Goal: Navigation & Orientation: Locate item on page

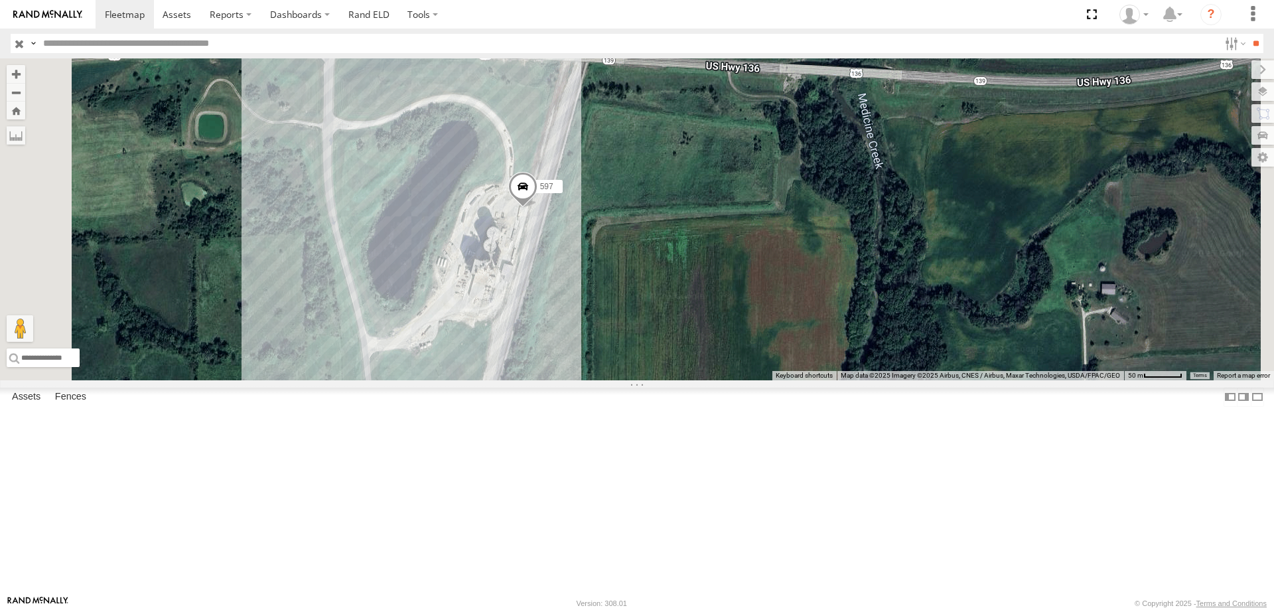
click at [537, 208] on span at bounding box center [522, 190] width 29 height 36
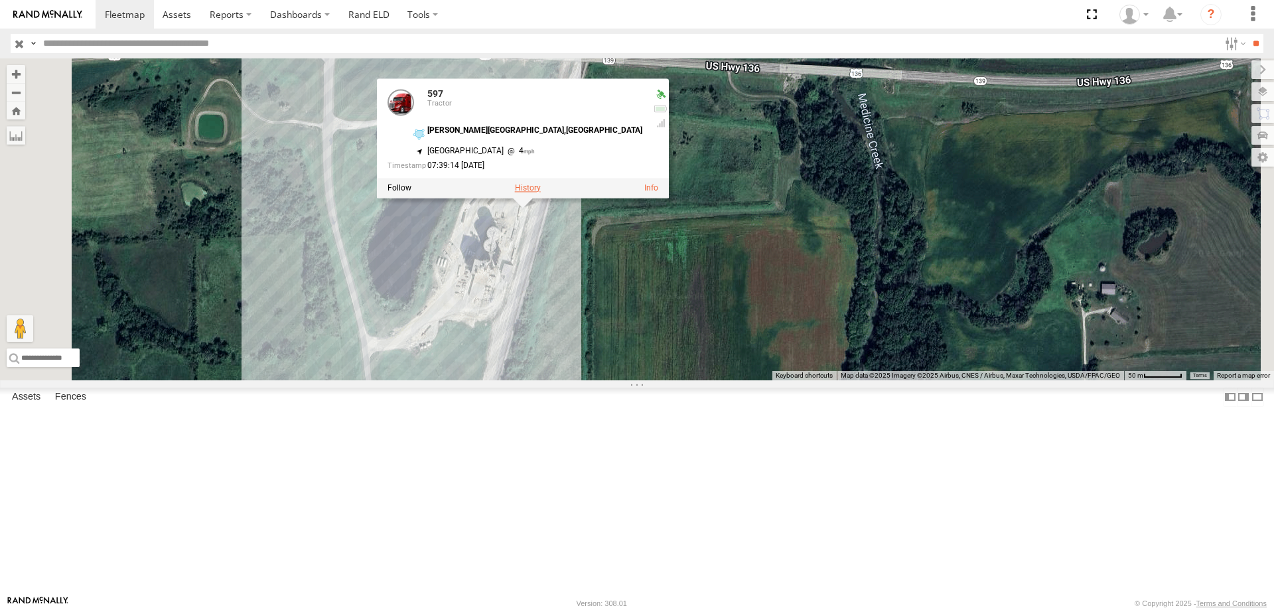
click at [541, 192] on label at bounding box center [528, 187] width 26 height 9
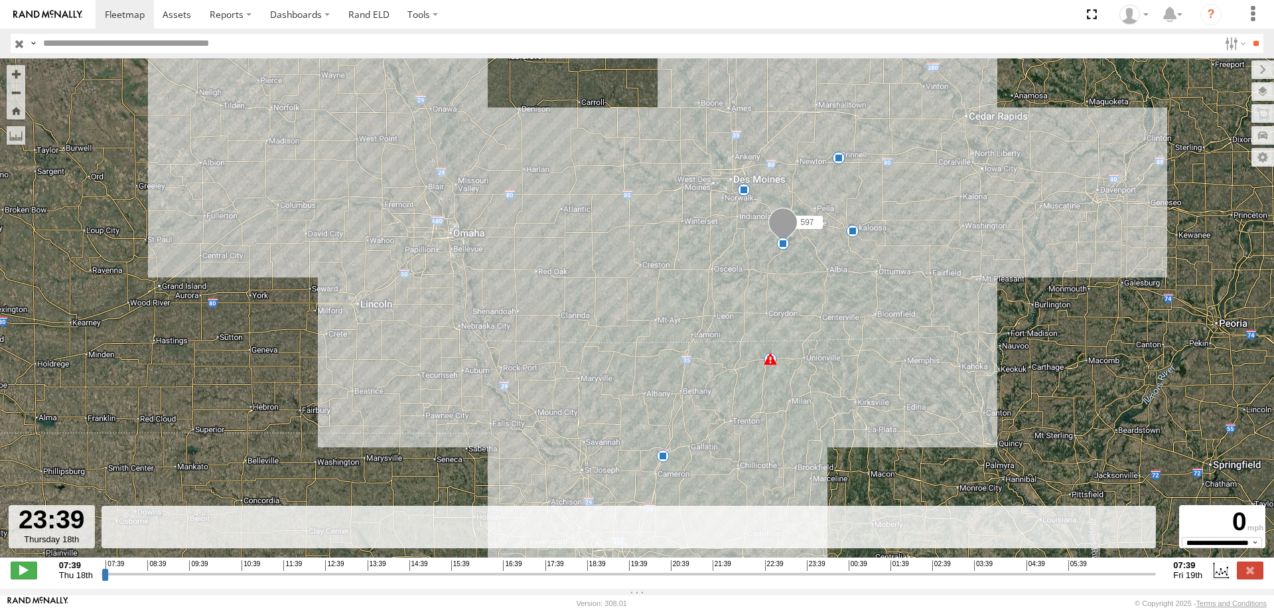
drag, startPoint x: 107, startPoint y: 583, endPoint x: 803, endPoint y: 553, distance: 696.6
type input "**********"
click at [803, 567] on input "range" at bounding box center [629, 573] width 1055 height 13
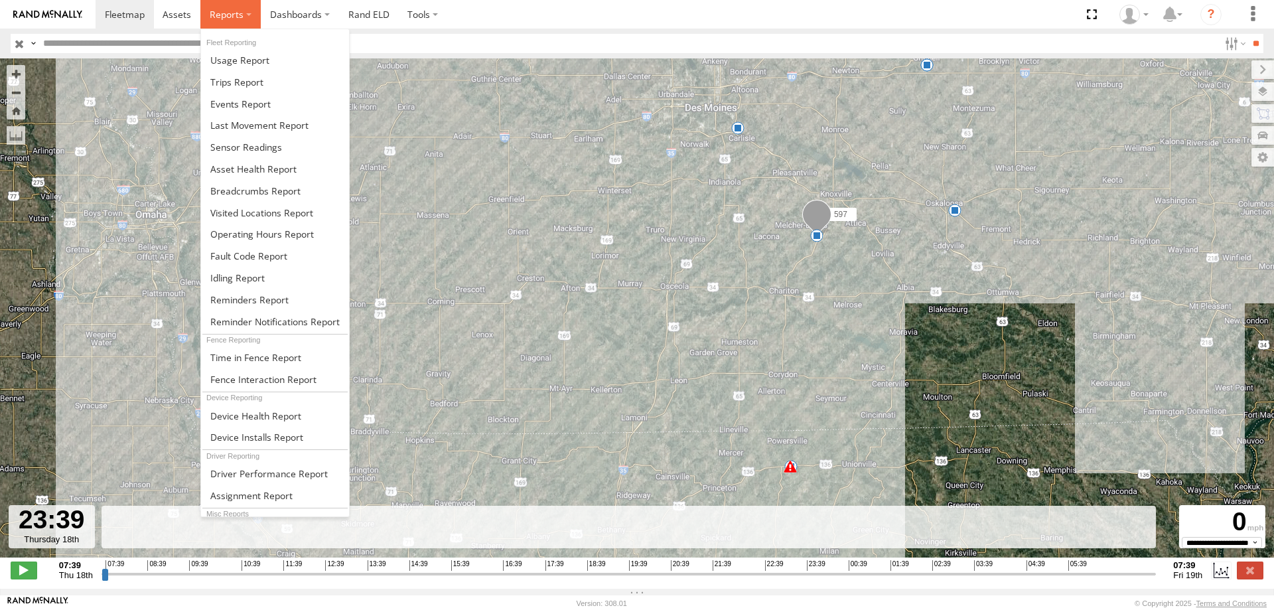
click at [213, 22] on label at bounding box center [230, 14] width 60 height 29
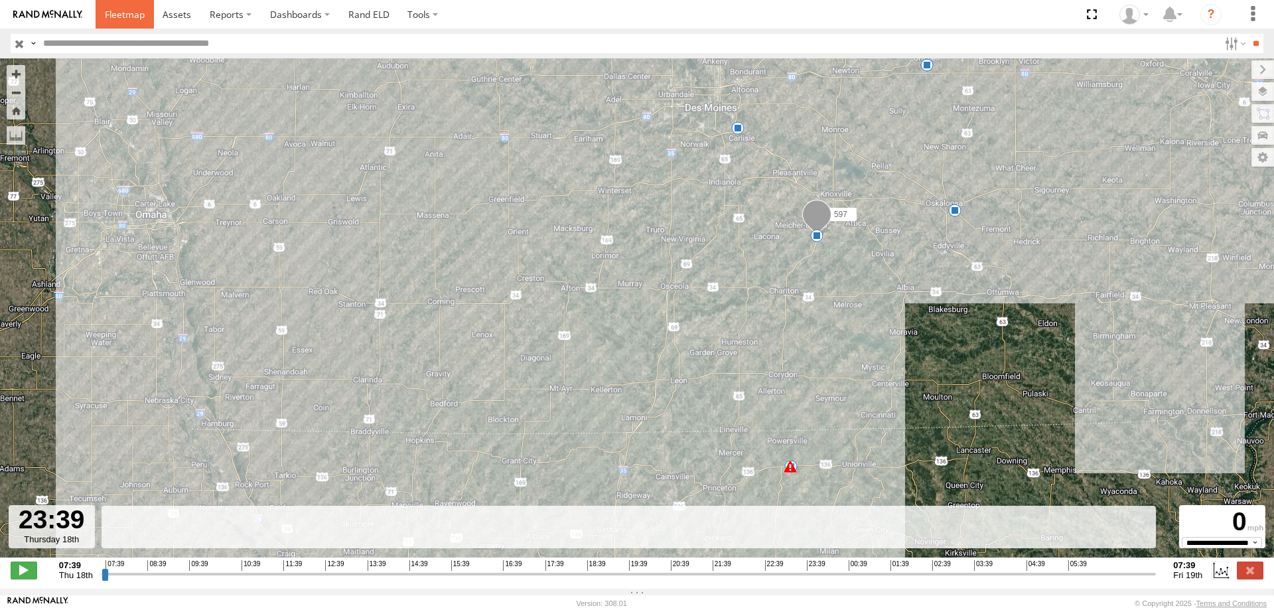
click at [130, 15] on span at bounding box center [125, 14] width 40 height 13
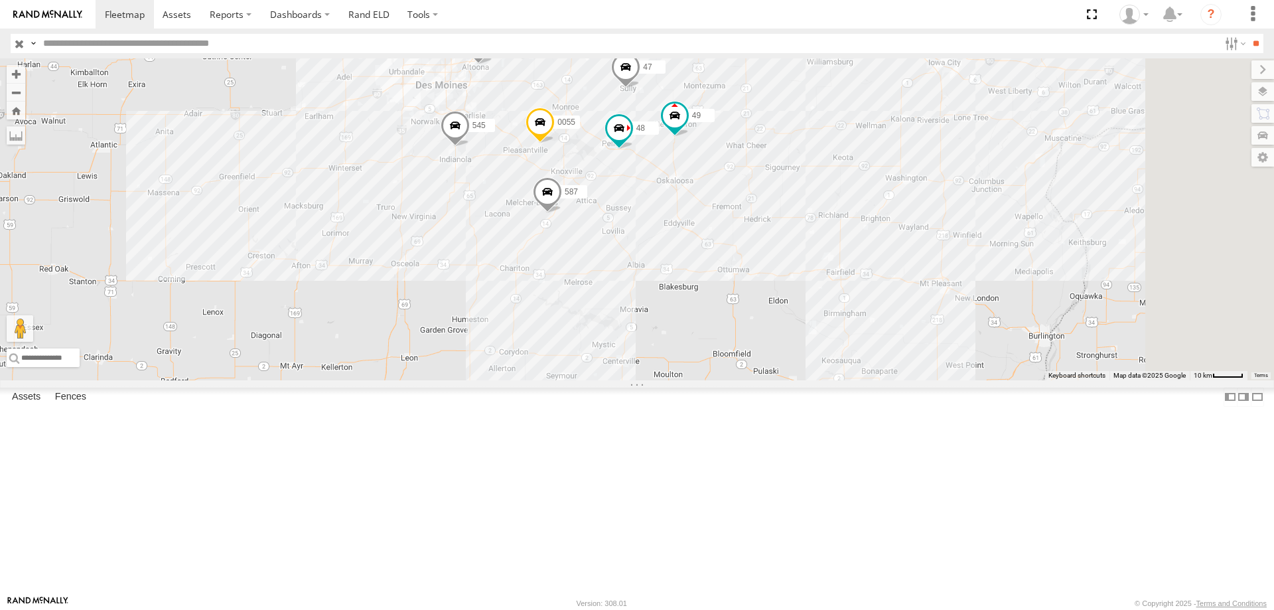
drag, startPoint x: 966, startPoint y: 260, endPoint x: 883, endPoint y: 303, distance: 93.2
click at [883, 303] on div "545 0055 48 47 46 49 597 587" at bounding box center [637, 219] width 1274 height 322
click at [1257, 97] on label at bounding box center [1249, 91] width 48 height 19
click at [0, 0] on span "Overlays" at bounding box center [0, 0] width 0 height 0
click at [0, 0] on span "Basemaps" at bounding box center [0, 0] width 0 height 0
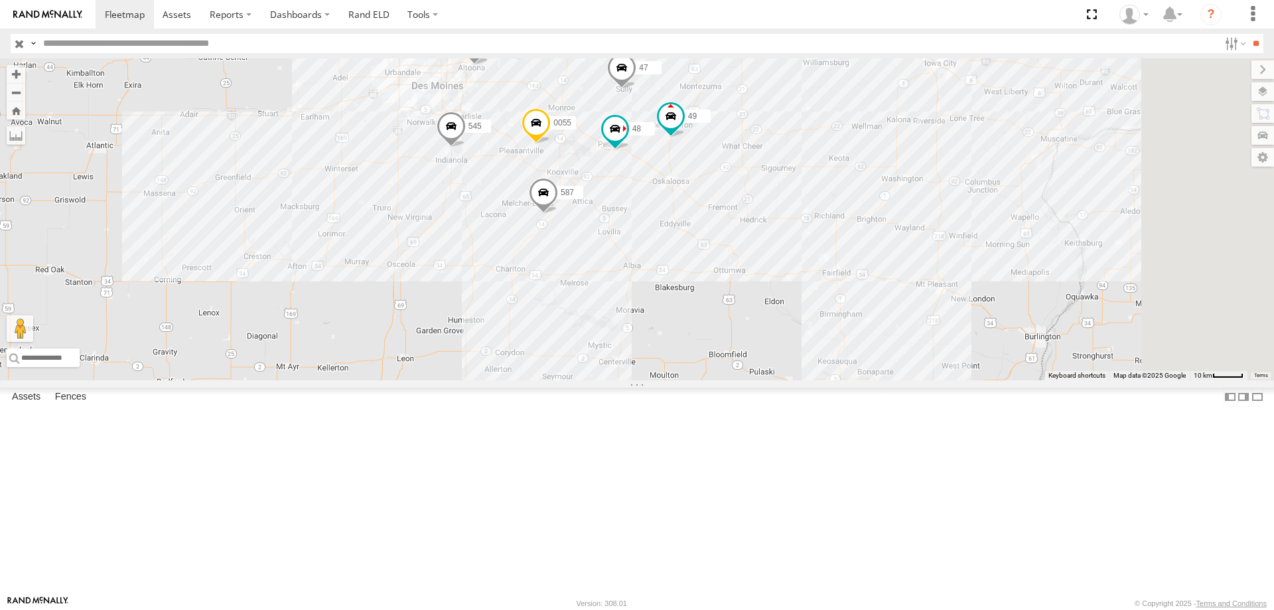
click at [0, 0] on span "Satellite + Roadmap" at bounding box center [0, 0] width 0 height 0
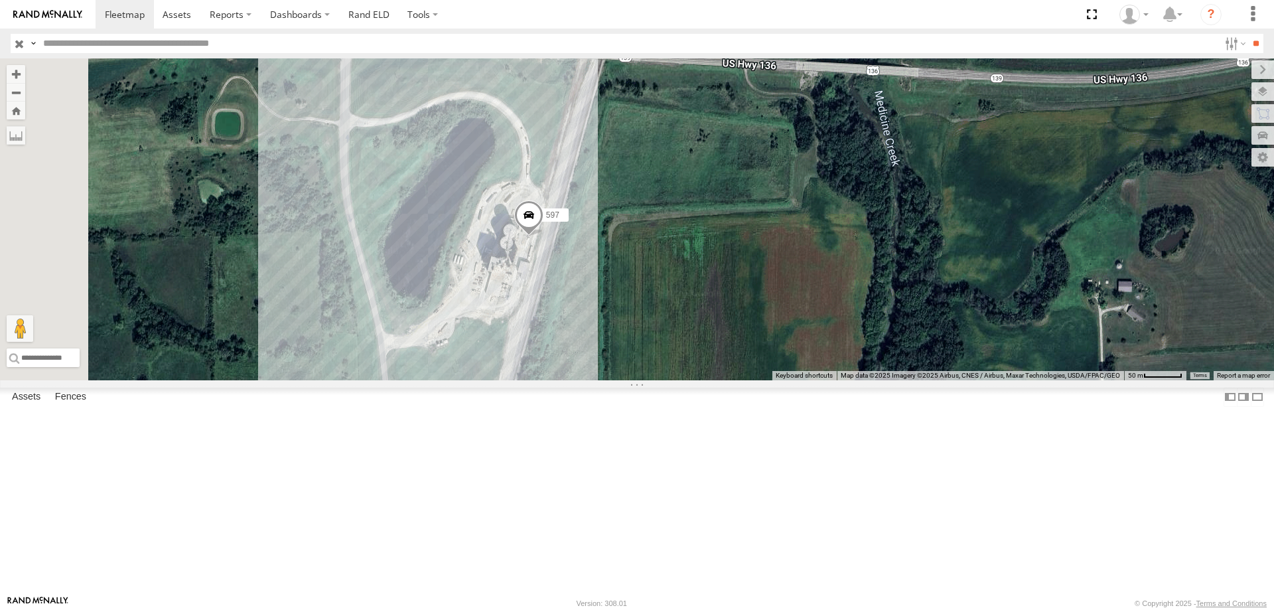
click at [543, 236] on span at bounding box center [528, 218] width 29 height 36
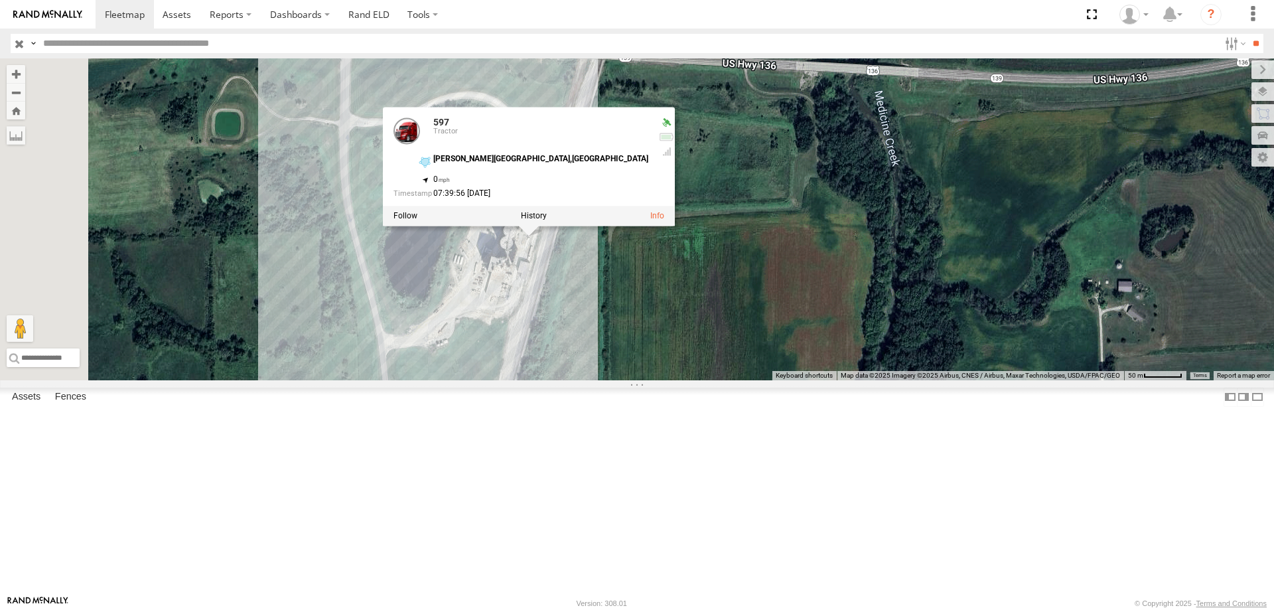
click at [867, 279] on div "545 0055 48 47 46 49 597 587 597 Tractor [PERSON_NAME][GEOGRAPHIC_DATA],[GEOGRA…" at bounding box center [637, 219] width 1274 height 322
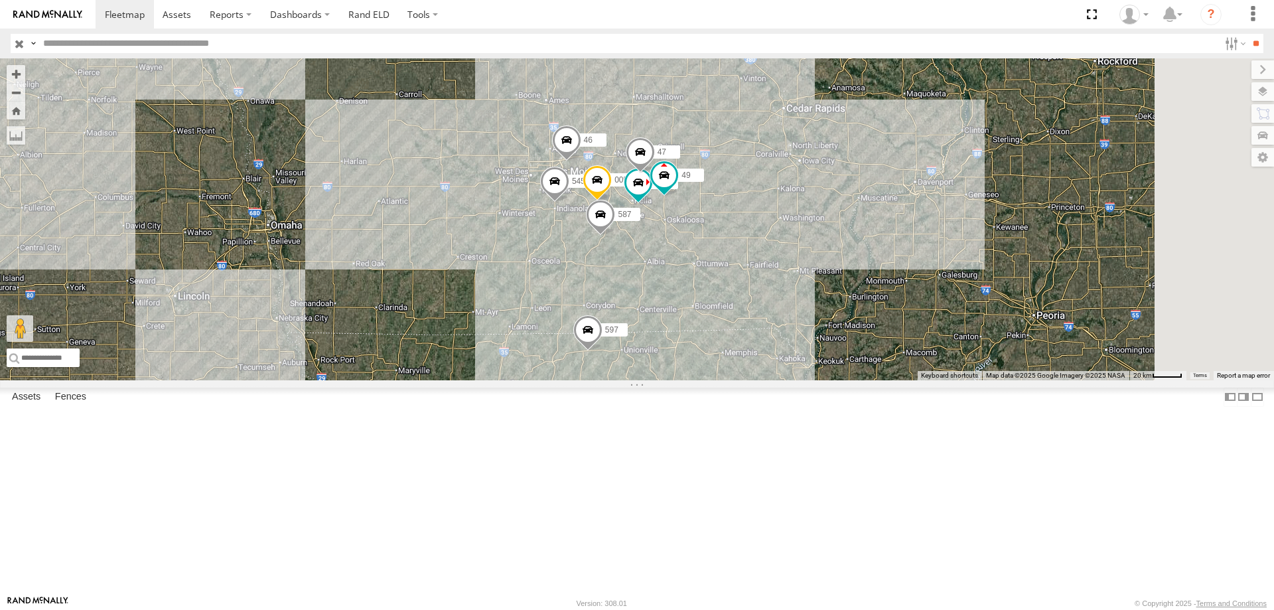
drag, startPoint x: 837, startPoint y: 317, endPoint x: 796, endPoint y: 378, distance: 73.6
click at [796, 378] on div "545 0055 48 47 46 49 597 587" at bounding box center [637, 219] width 1274 height 322
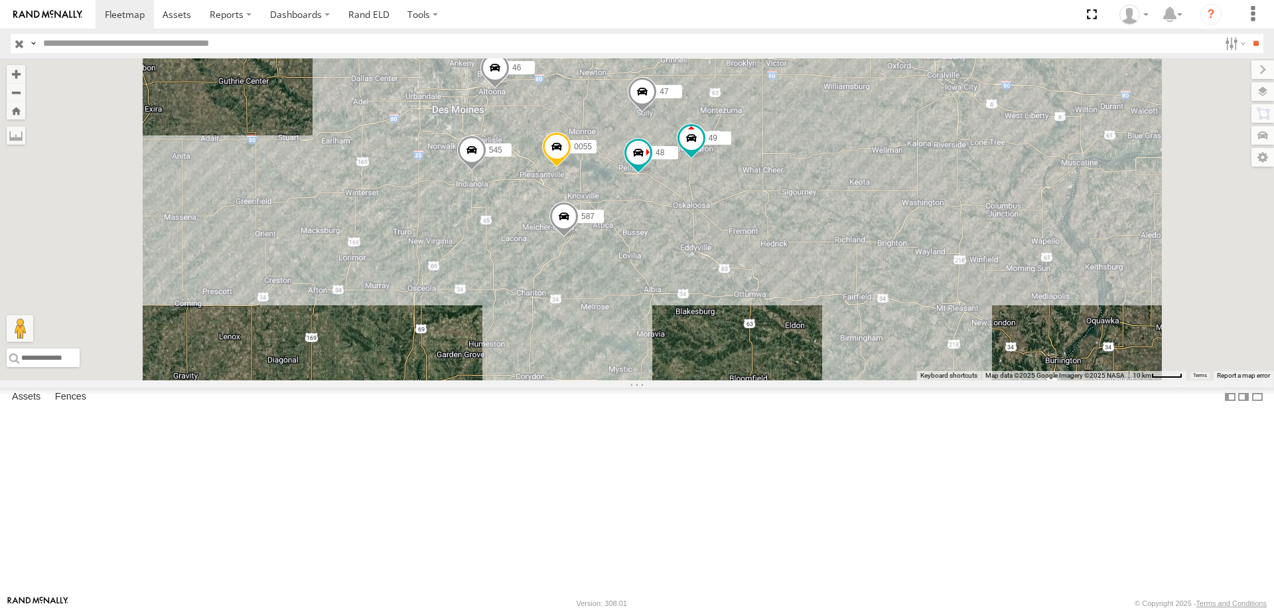
click at [510, 89] on span at bounding box center [494, 71] width 29 height 36
click at [774, 180] on div "545 0055 48 47 46 49 597 587 46 Tractor [GEOGRAPHIC_DATA] - [GEOGRAPHIC_DATA],[…" at bounding box center [637, 219] width 1274 height 322
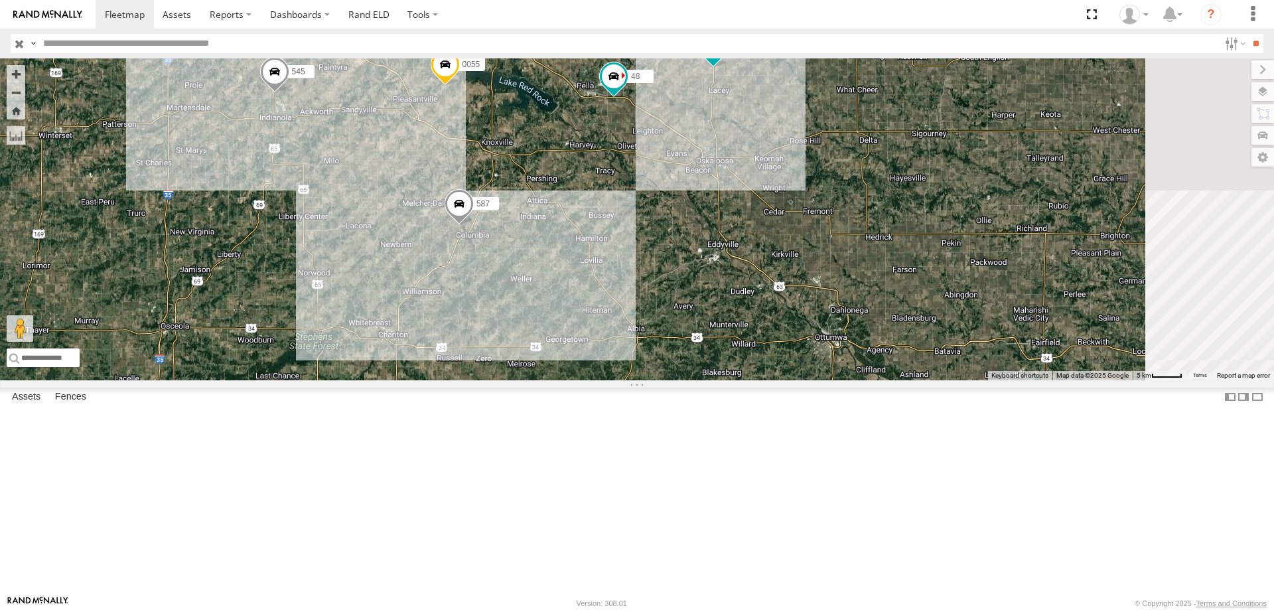
drag, startPoint x: 787, startPoint y: 474, endPoint x: 683, endPoint y: 359, distance: 155.0
click at [683, 359] on div "545 0055 48 47 46 49 597 587" at bounding box center [637, 219] width 1274 height 322
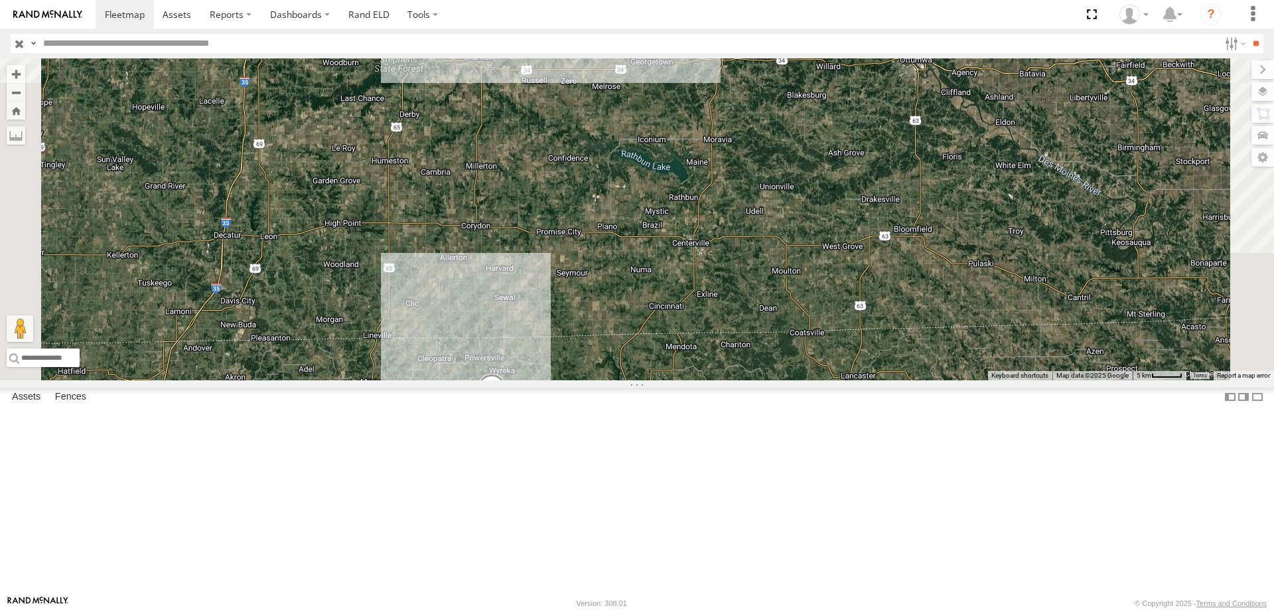
drag, startPoint x: 725, startPoint y: 462, endPoint x: 814, endPoint y: 172, distance: 303.3
click at [814, 172] on div "545 0055 48 47 46 49 597 587" at bounding box center [637, 219] width 1274 height 322
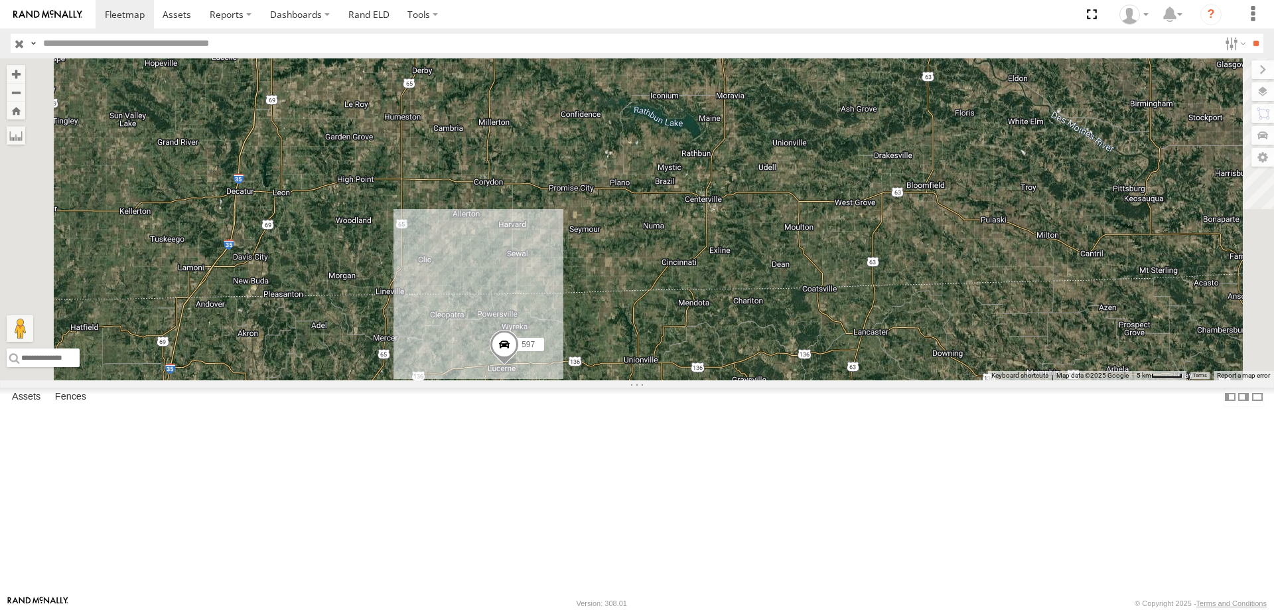
drag, startPoint x: 759, startPoint y: 426, endPoint x: 776, endPoint y: 301, distance: 126.5
click at [776, 301] on div "545 0055 48 47 46 49 597 587" at bounding box center [637, 219] width 1274 height 322
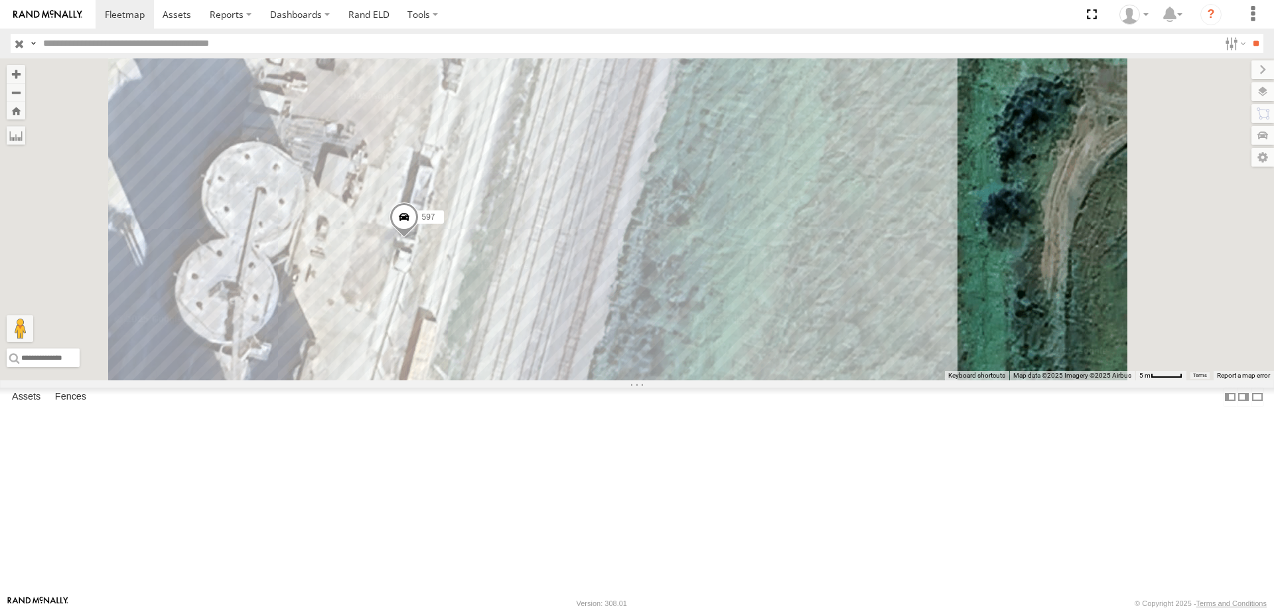
click at [577, 380] on div "545 0055 48 47 46 49 597 587" at bounding box center [637, 219] width 1274 height 322
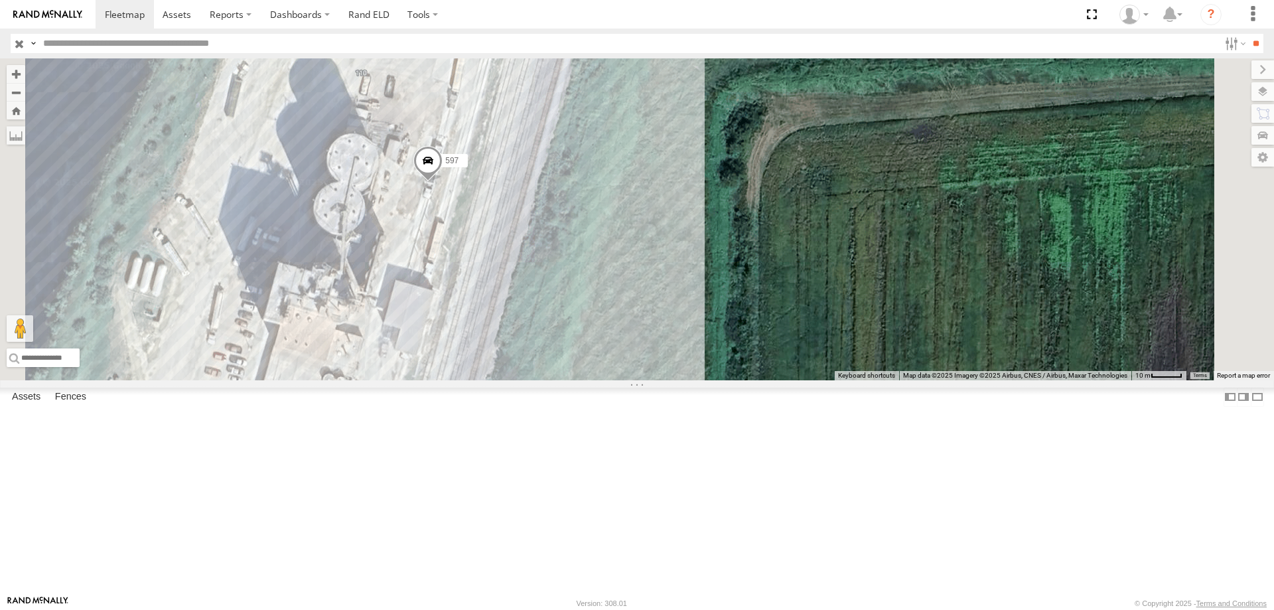
drag, startPoint x: 644, startPoint y: 354, endPoint x: 657, endPoint y: 292, distance: 63.0
click at [657, 292] on div "545 0055 48 47 46 49 597 587" at bounding box center [637, 219] width 1274 height 322
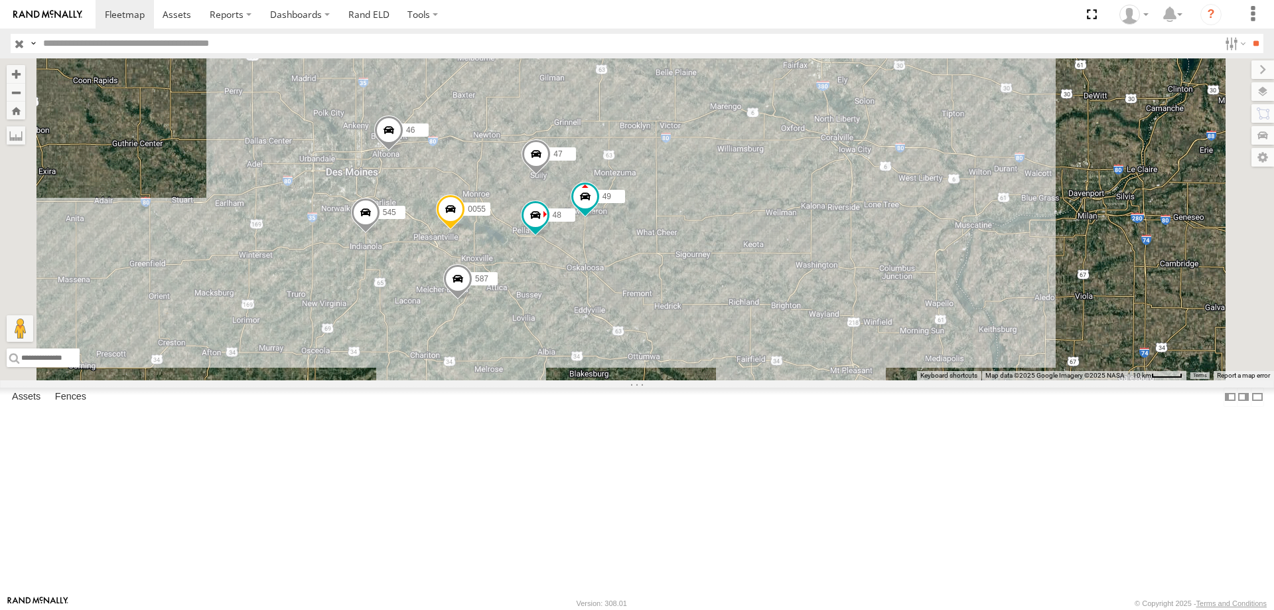
drag, startPoint x: 701, startPoint y: 200, endPoint x: 583, endPoint y: 425, distance: 254.3
click at [583, 380] on div "545 0055 48 47 46 49 597 587" at bounding box center [637, 219] width 1274 height 322
click at [597, 208] on span at bounding box center [585, 196] width 24 height 24
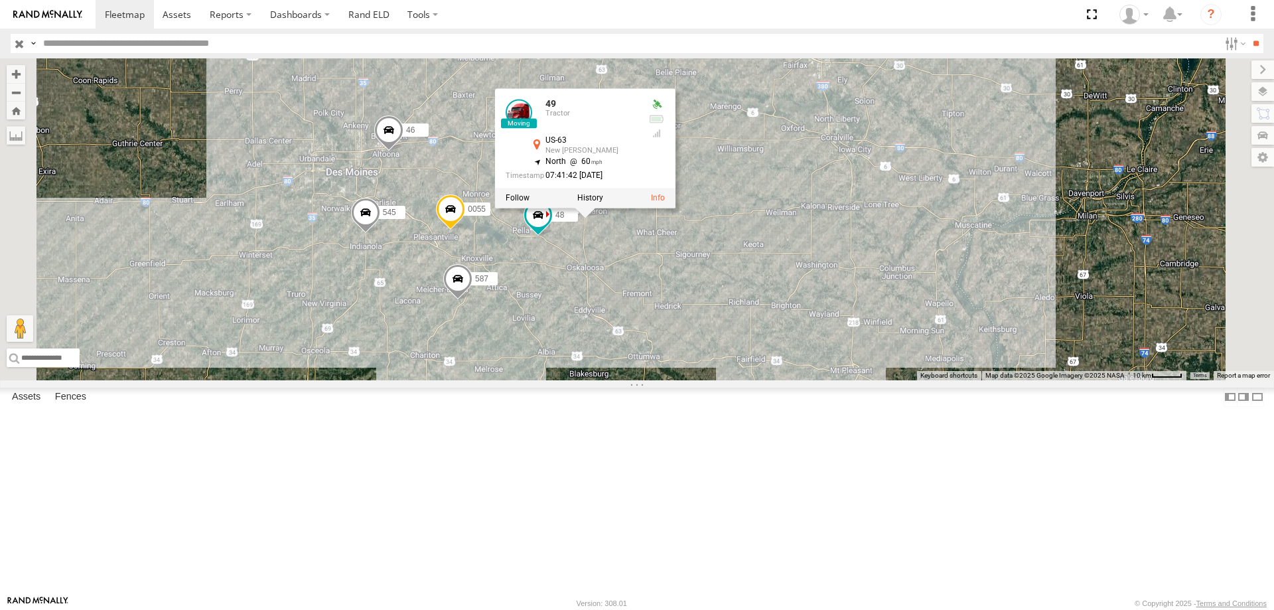
click at [790, 350] on div "545 0055 48 47 46 49 597 587 49 Tractor US-63 New [PERSON_NAME] 41.44585 , -92.…" at bounding box center [637, 219] width 1274 height 322
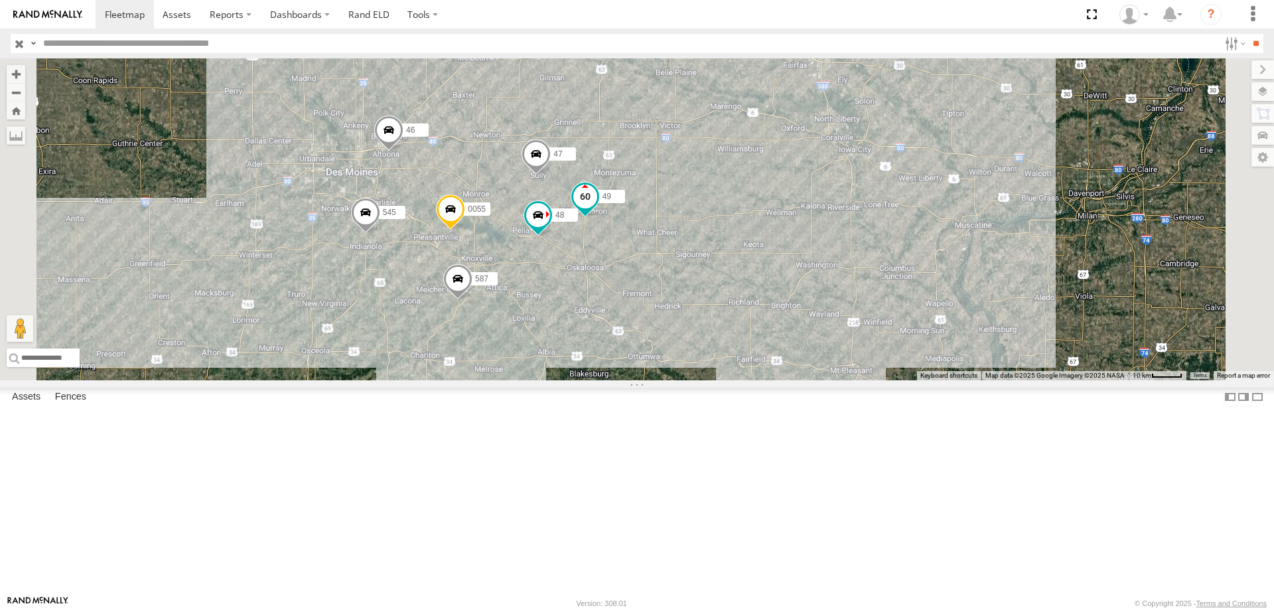
click at [597, 208] on span at bounding box center [585, 196] width 24 height 24
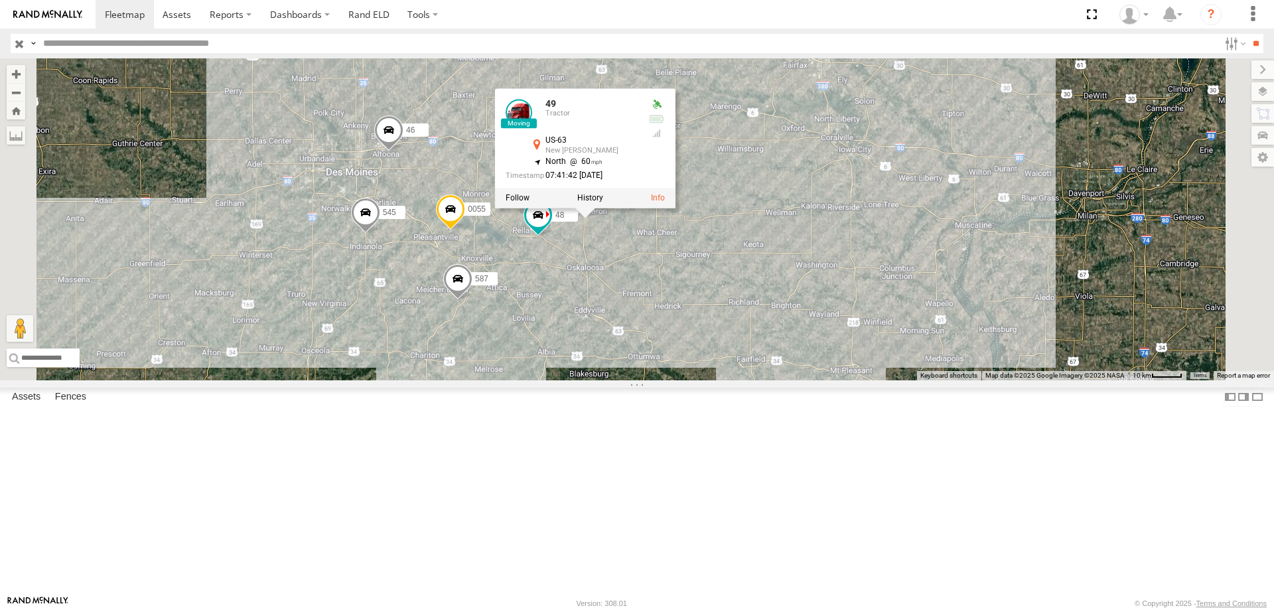
click at [675, 208] on div at bounding box center [585, 198] width 180 height 20
click at [603, 202] on label at bounding box center [590, 197] width 26 height 9
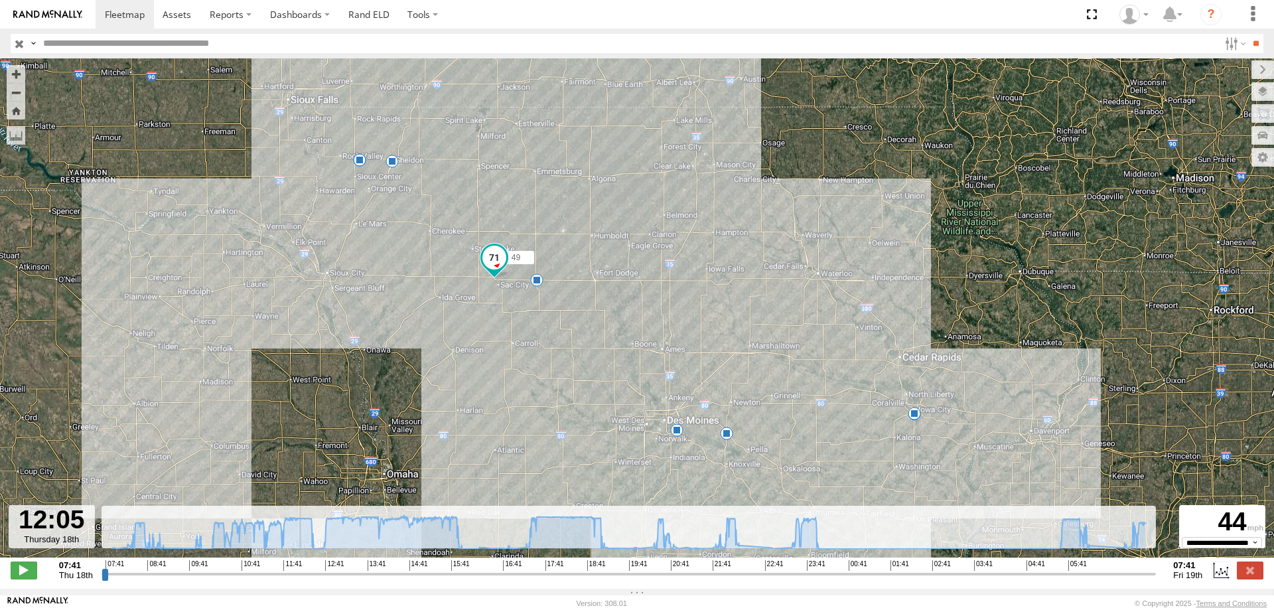
drag, startPoint x: 105, startPoint y: 583, endPoint x: 296, endPoint y: 403, distance: 261.9
type input "**********"
click at [296, 567] on input "range" at bounding box center [629, 573] width 1055 height 13
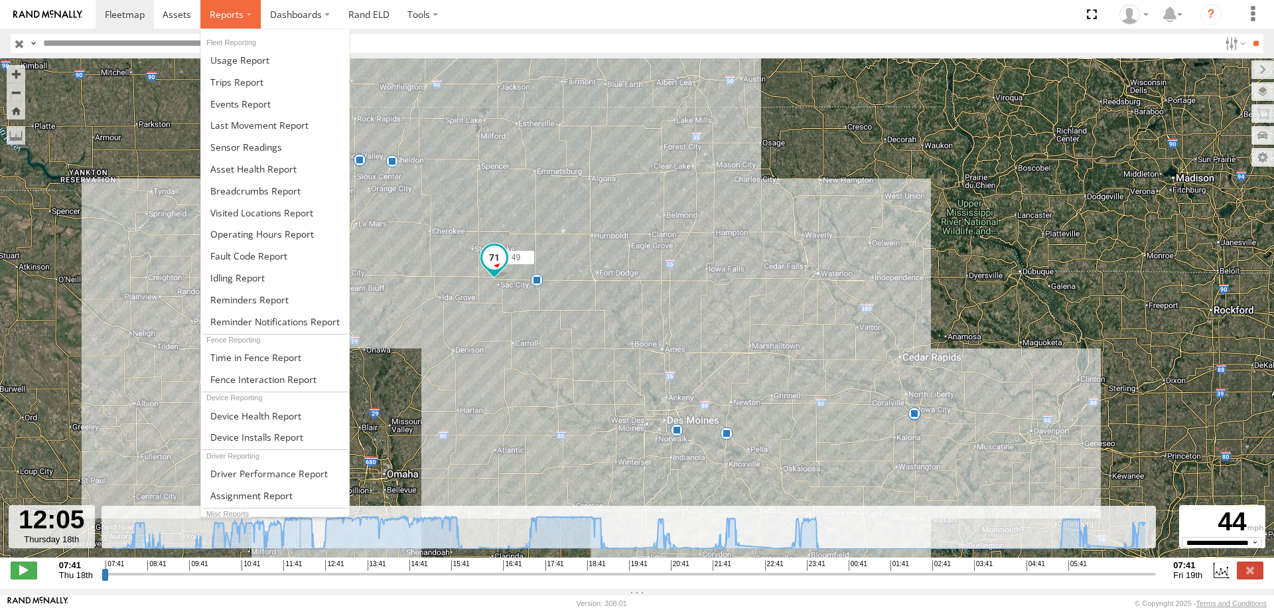
click at [226, 16] on span at bounding box center [227, 14] width 34 height 13
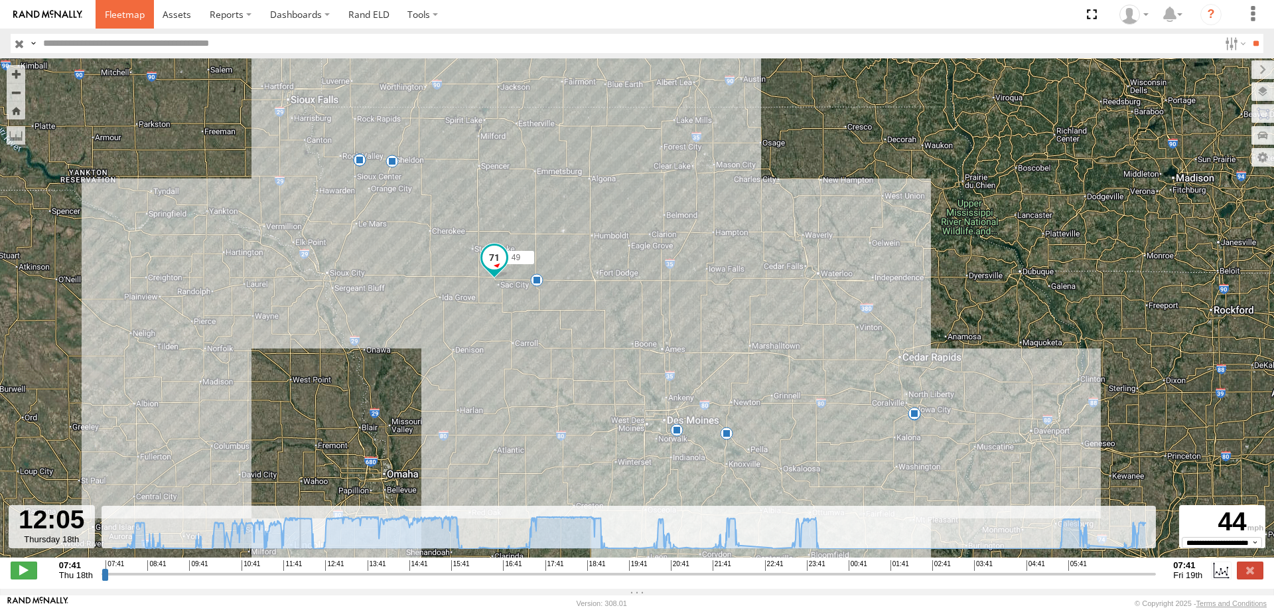
click at [121, 7] on link at bounding box center [125, 14] width 58 height 29
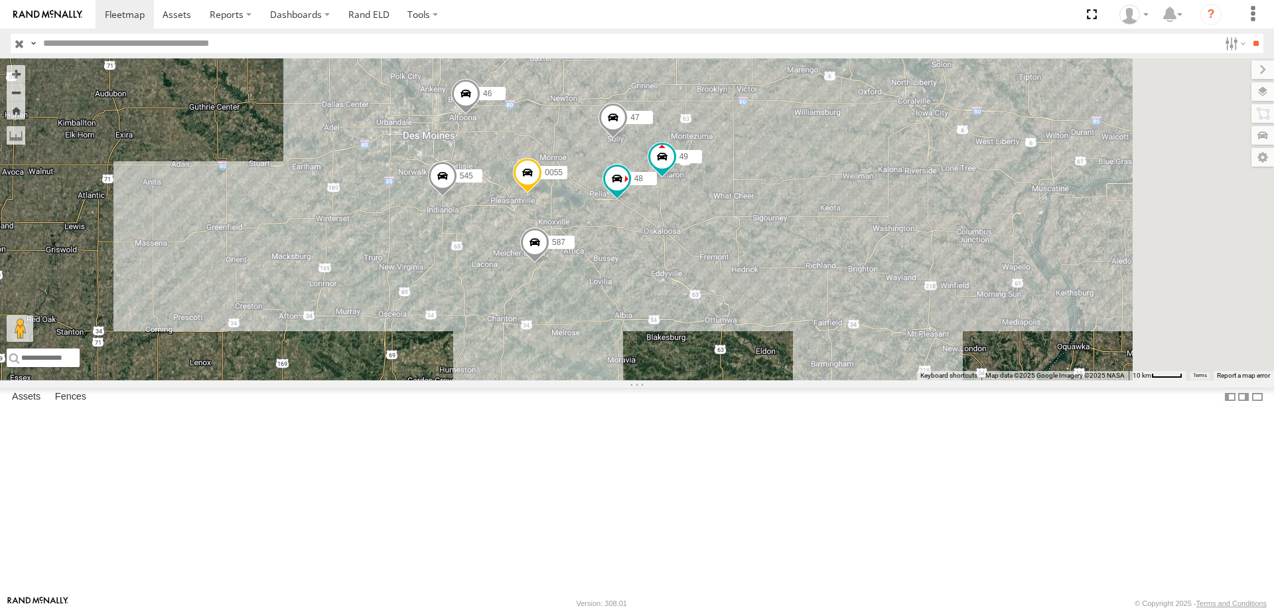
drag, startPoint x: 724, startPoint y: 242, endPoint x: 628, endPoint y: 336, distance: 135.1
click at [628, 336] on div "545 0055 48 47 46 49 597 587" at bounding box center [637, 219] width 1274 height 322
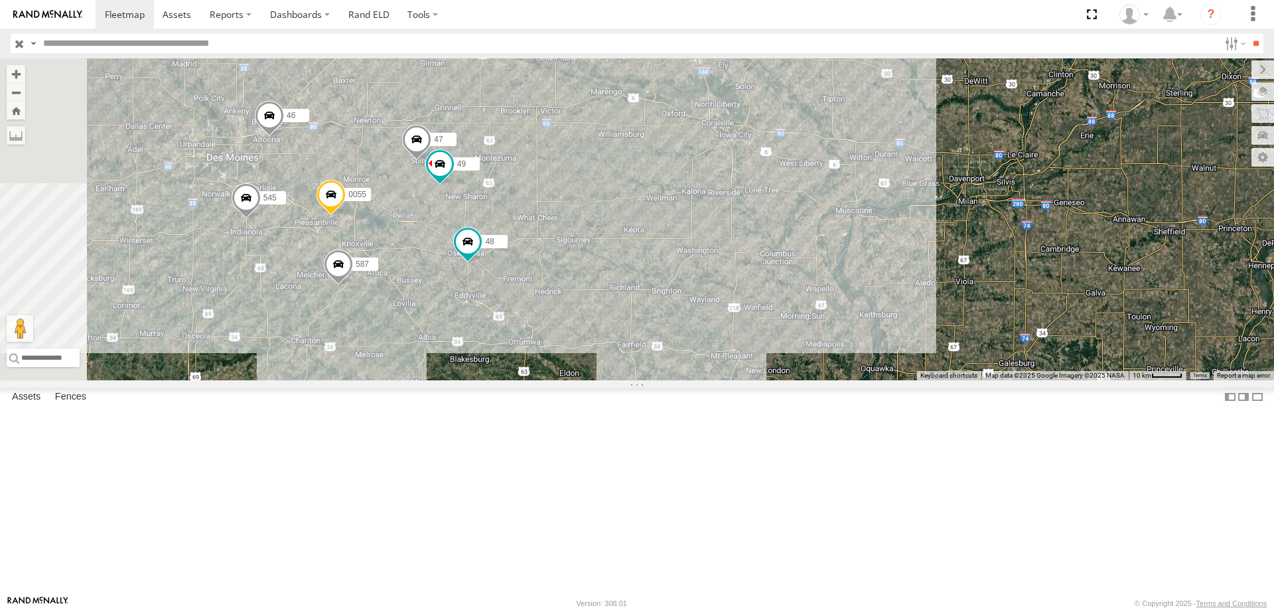
click at [346, 216] on span at bounding box center [330, 198] width 29 height 36
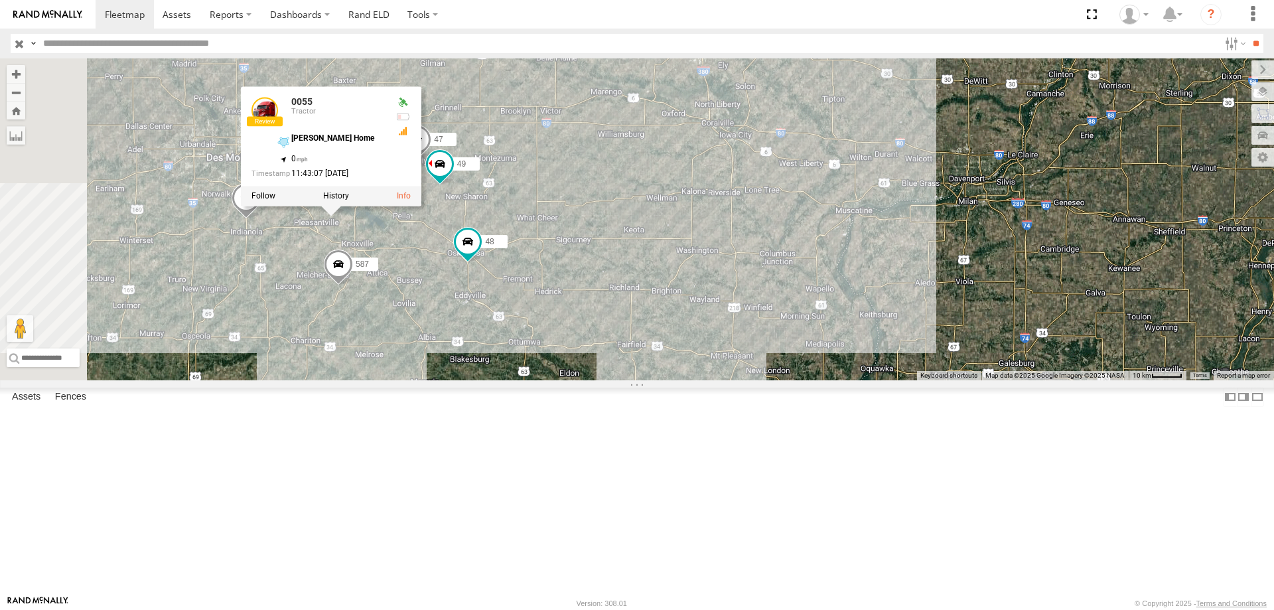
click at [547, 354] on div "545 0055 48 47 46 49 587 0055 Tractor James Home 41.40727 , -93.20724 0 11:43:0…" at bounding box center [637, 219] width 1274 height 322
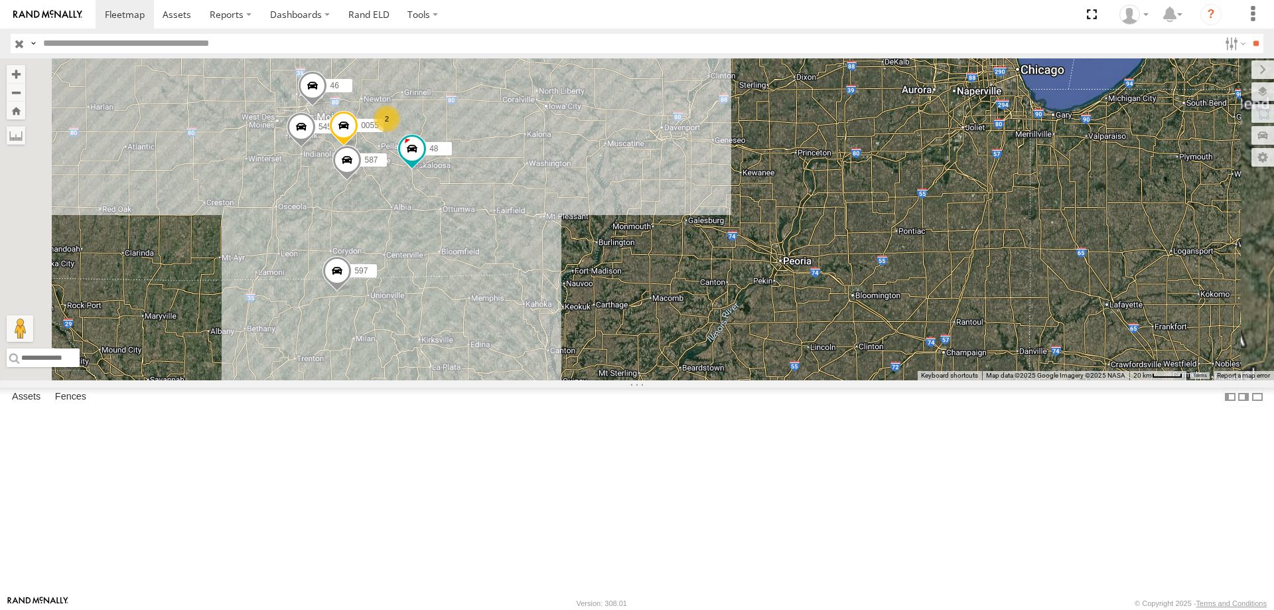
drag, startPoint x: 502, startPoint y: 368, endPoint x: 654, endPoint y: 297, distance: 166.8
click at [654, 297] on div "545 0055 48 46 587 597 2" at bounding box center [637, 219] width 1274 height 322
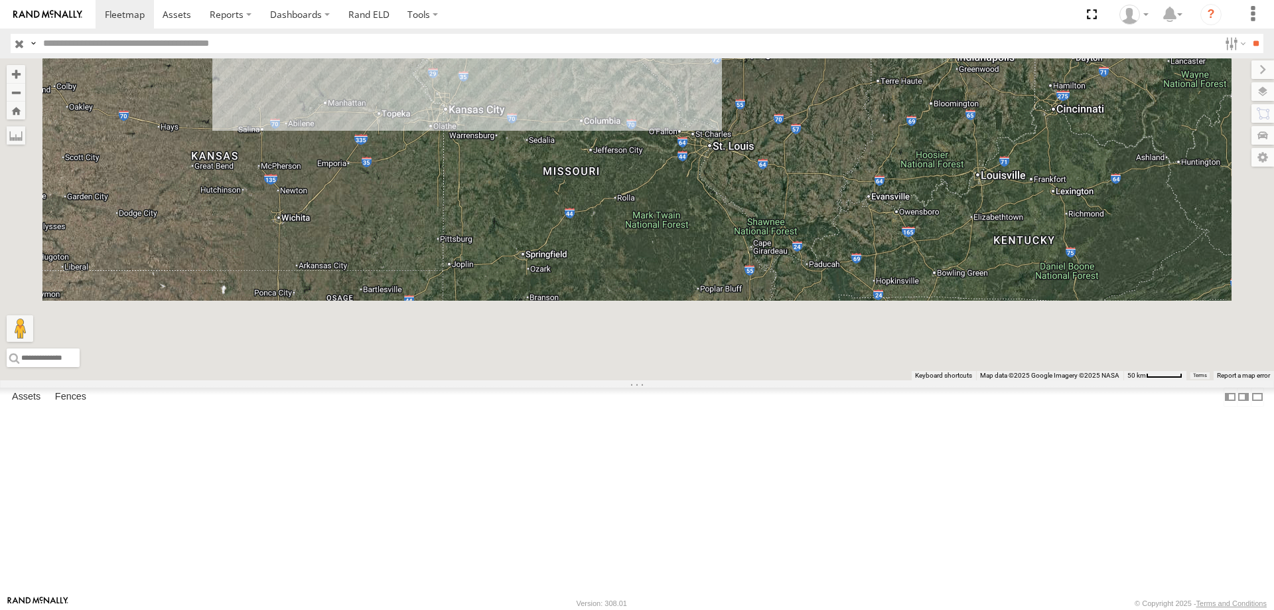
drag, startPoint x: 864, startPoint y: 437, endPoint x: 842, endPoint y: 212, distance: 225.3
click at [842, 212] on div "545 48 46 597 2 2" at bounding box center [637, 219] width 1274 height 322
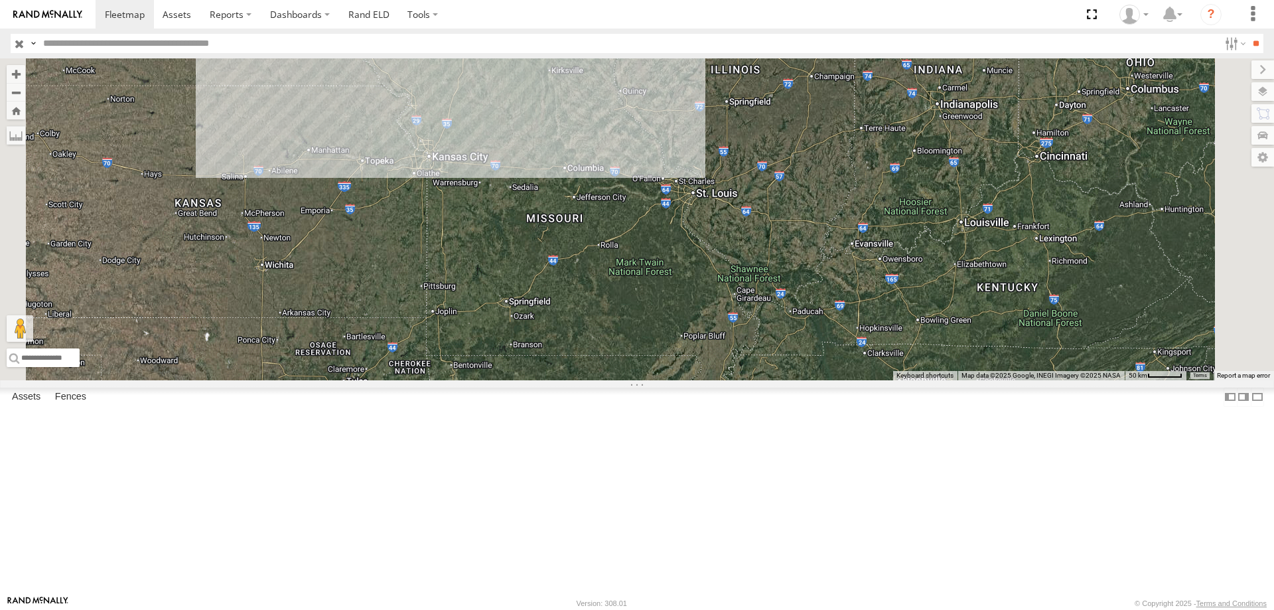
drag, startPoint x: 807, startPoint y: 309, endPoint x: 790, endPoint y: 374, distance: 68.1
click at [790, 374] on div "545 48 46 597" at bounding box center [637, 219] width 1274 height 322
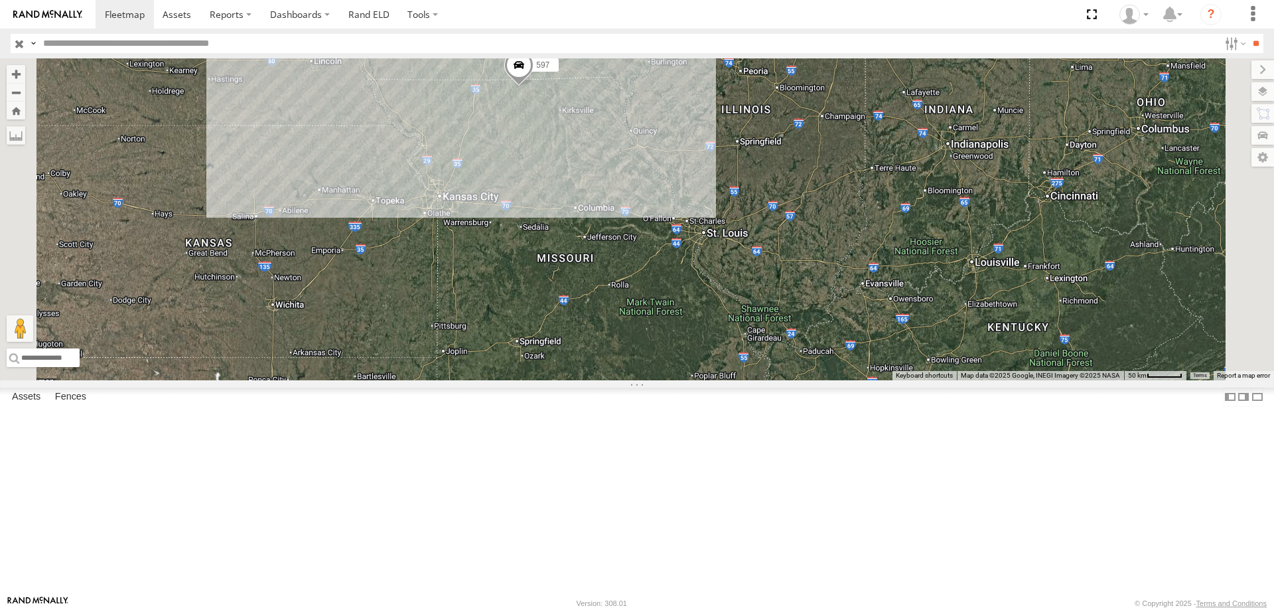
drag, startPoint x: 753, startPoint y: 278, endPoint x: 766, endPoint y: 347, distance: 70.3
click at [766, 347] on div "545 48 46 597 2 2" at bounding box center [637, 219] width 1274 height 322
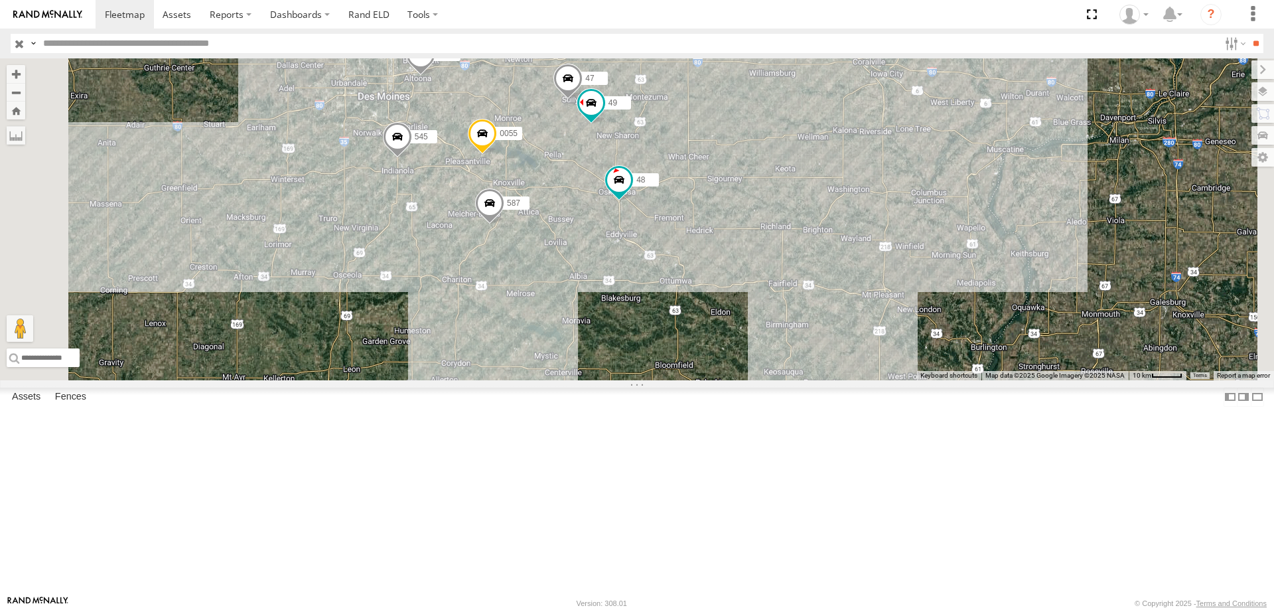
drag, startPoint x: 695, startPoint y: 222, endPoint x: 708, endPoint y: 263, distance: 43.7
click at [708, 263] on div "597 545 0055 48 46 587 47 49" at bounding box center [637, 219] width 1274 height 322
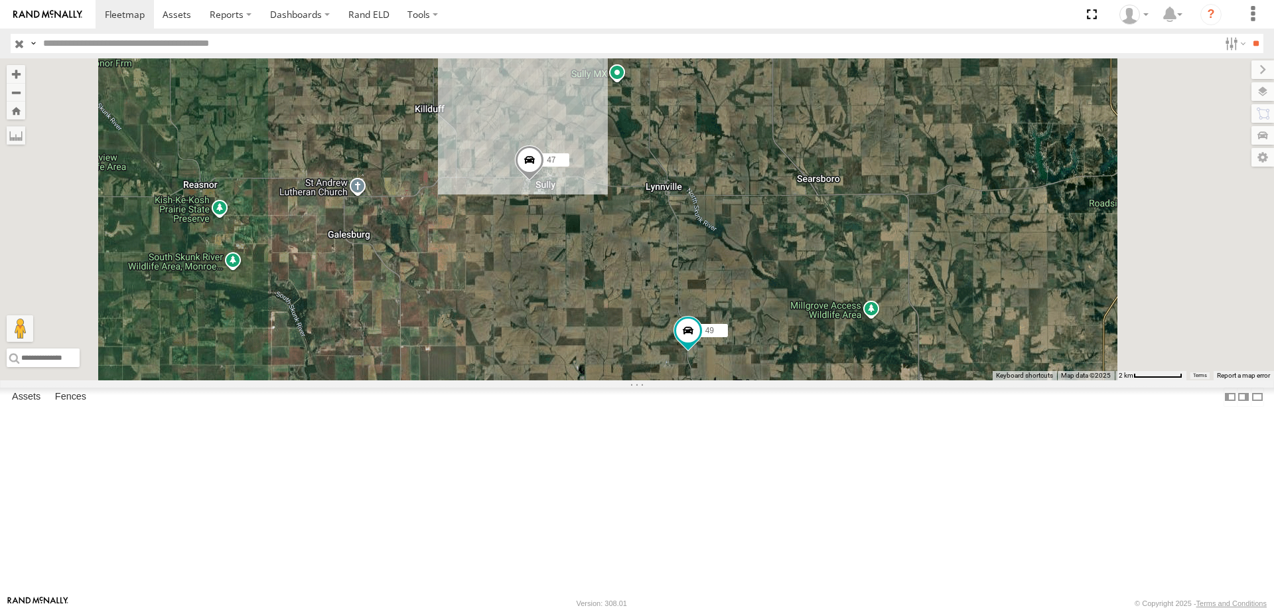
drag, startPoint x: 901, startPoint y: 362, endPoint x: 894, endPoint y: 346, distance: 16.9
click at [894, 346] on div "597 545 0055 48 46 587 47 49" at bounding box center [637, 219] width 1274 height 322
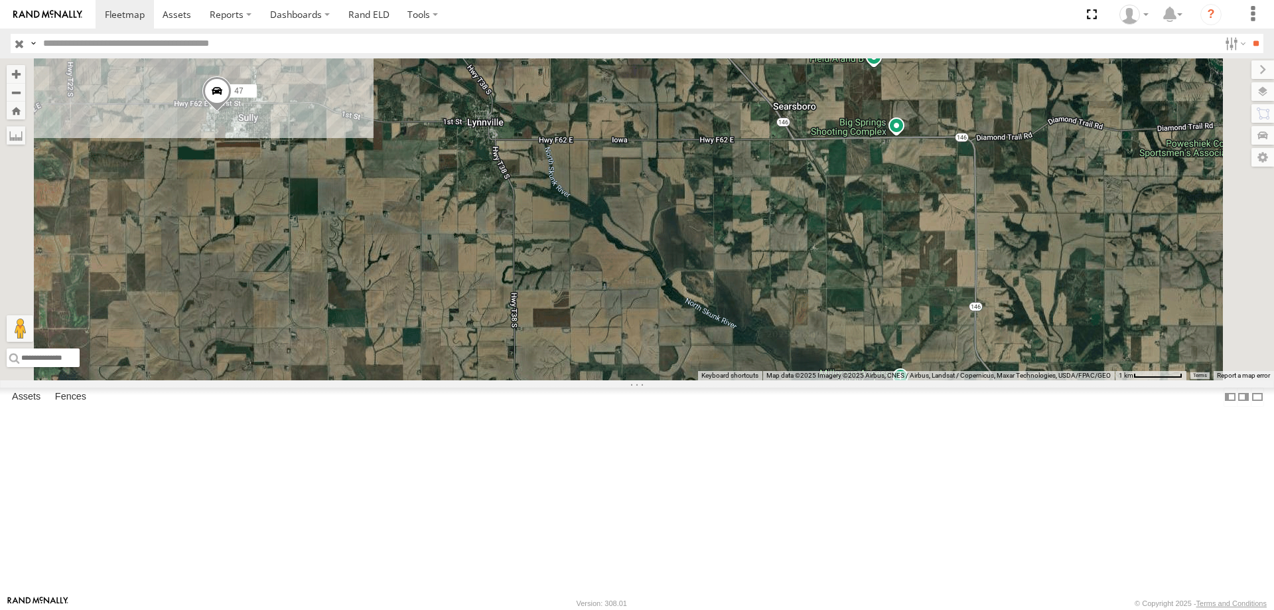
drag, startPoint x: 844, startPoint y: 230, endPoint x: 797, endPoint y: 370, distance: 147.7
click at [797, 370] on div "597 545 0055 48 46 587 47 49" at bounding box center [637, 219] width 1274 height 322
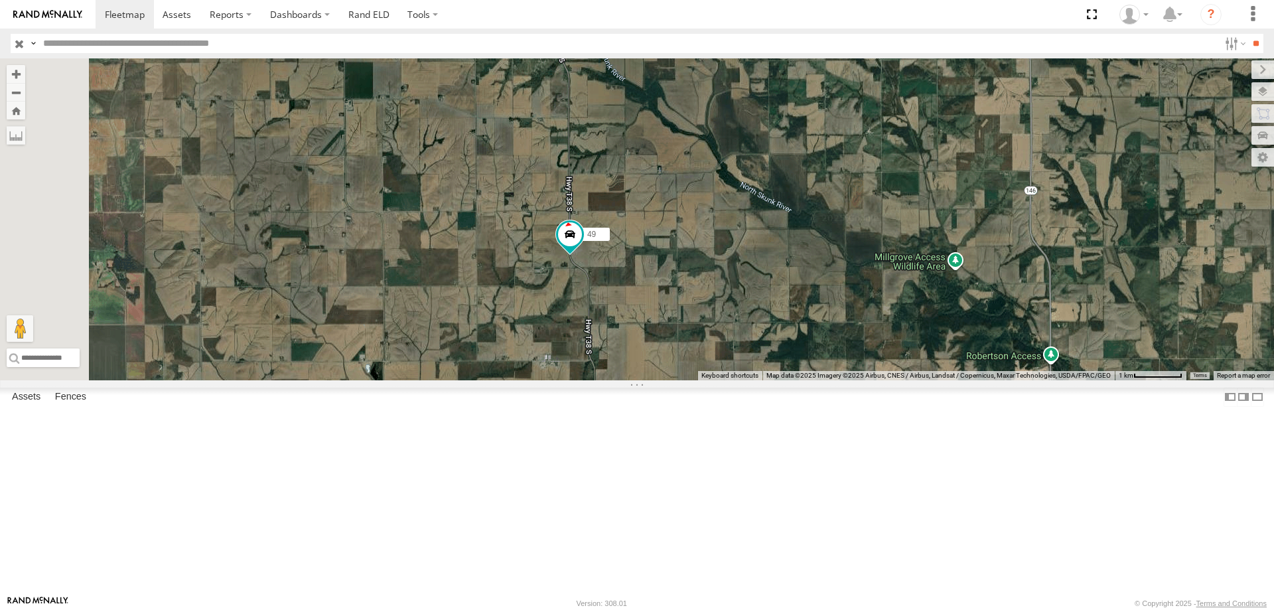
drag, startPoint x: 807, startPoint y: 475, endPoint x: 863, endPoint y: 358, distance: 130.3
click at [863, 358] on div "597 545 0055 48 46 587 47 49" at bounding box center [637, 219] width 1274 height 322
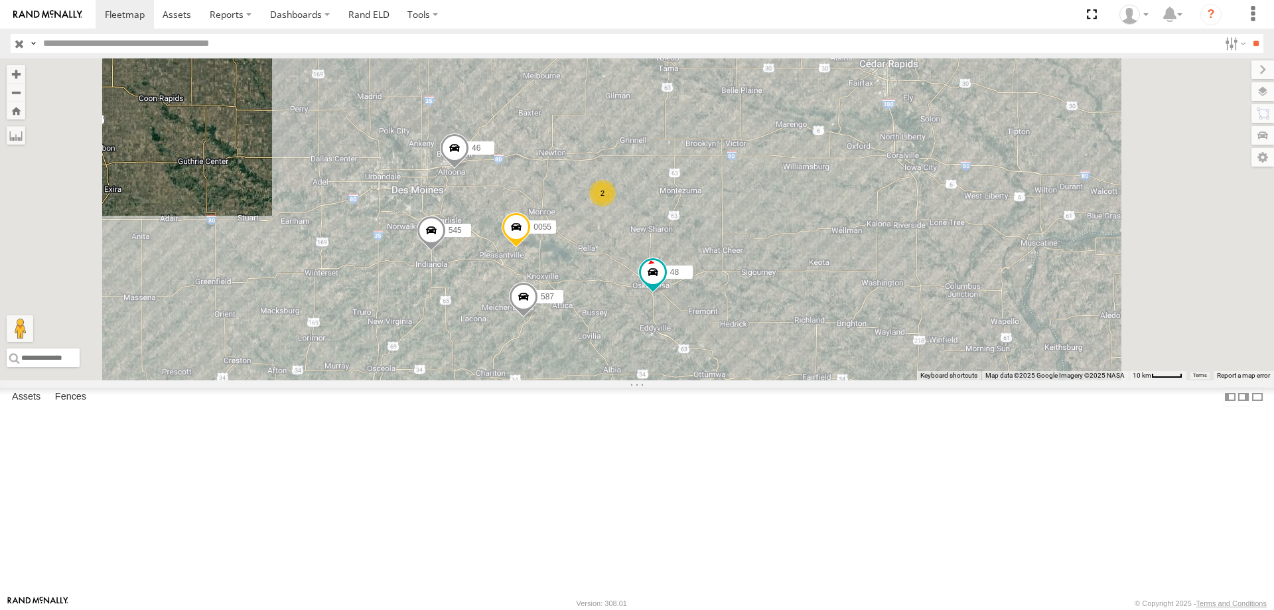
drag, startPoint x: 1006, startPoint y: 245, endPoint x: 976, endPoint y: 306, distance: 67.7
click at [976, 306] on div "597 545 0055 48 46 587 2" at bounding box center [637, 219] width 1274 height 322
drag, startPoint x: 867, startPoint y: 190, endPoint x: 877, endPoint y: 220, distance: 32.3
click at [877, 220] on div "597 545 0055 48 46 587 2" at bounding box center [637, 219] width 1274 height 322
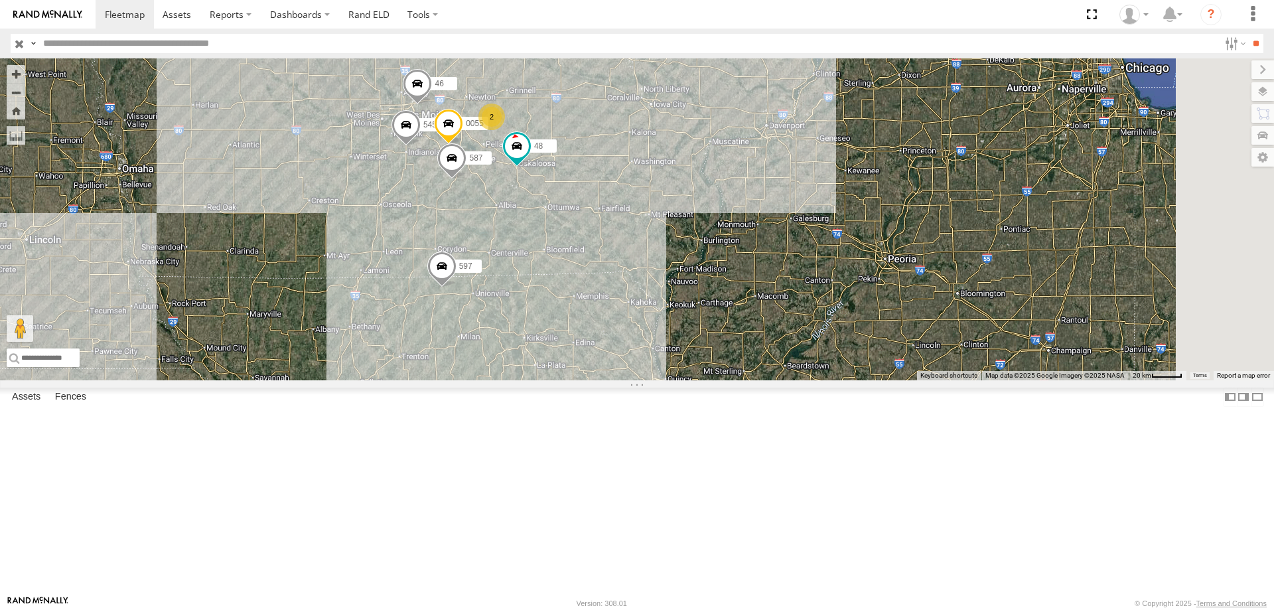
drag, startPoint x: 783, startPoint y: 270, endPoint x: 748, endPoint y: 184, distance: 92.3
click at [748, 184] on div "597 545 0055 48 46 587 2" at bounding box center [637, 219] width 1274 height 322
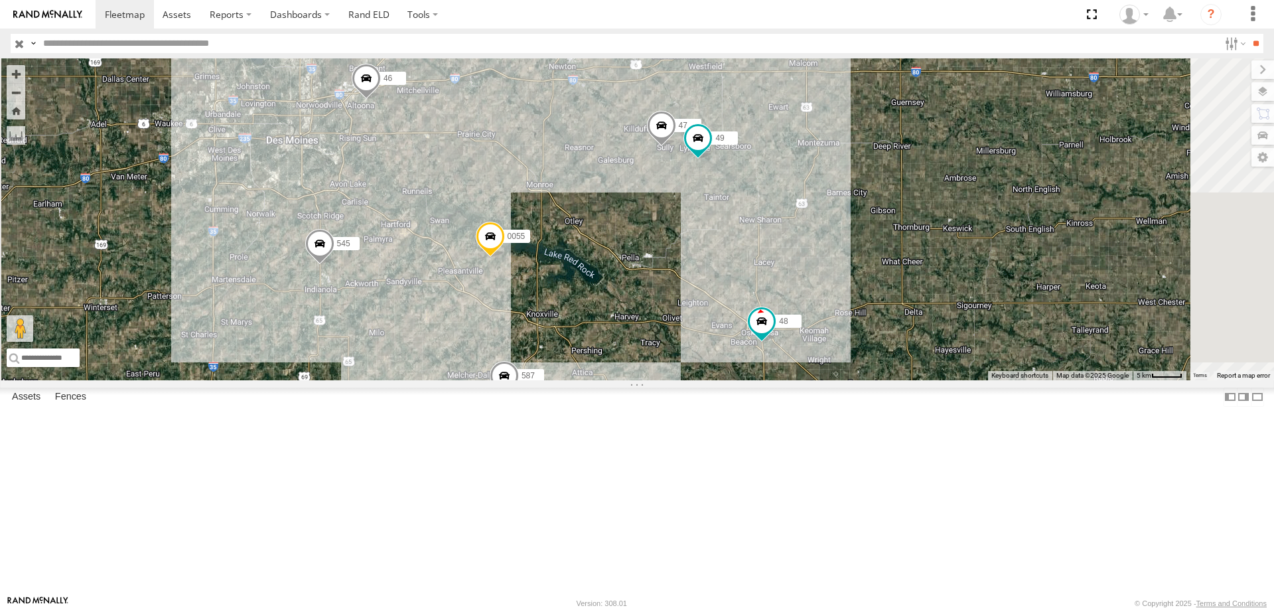
drag, startPoint x: 743, startPoint y: 250, endPoint x: 788, endPoint y: 354, distance: 112.6
click at [788, 354] on div "597 545 0055 48 46 587 47 49" at bounding box center [637, 219] width 1274 height 322
